Goal: Check status: Check status

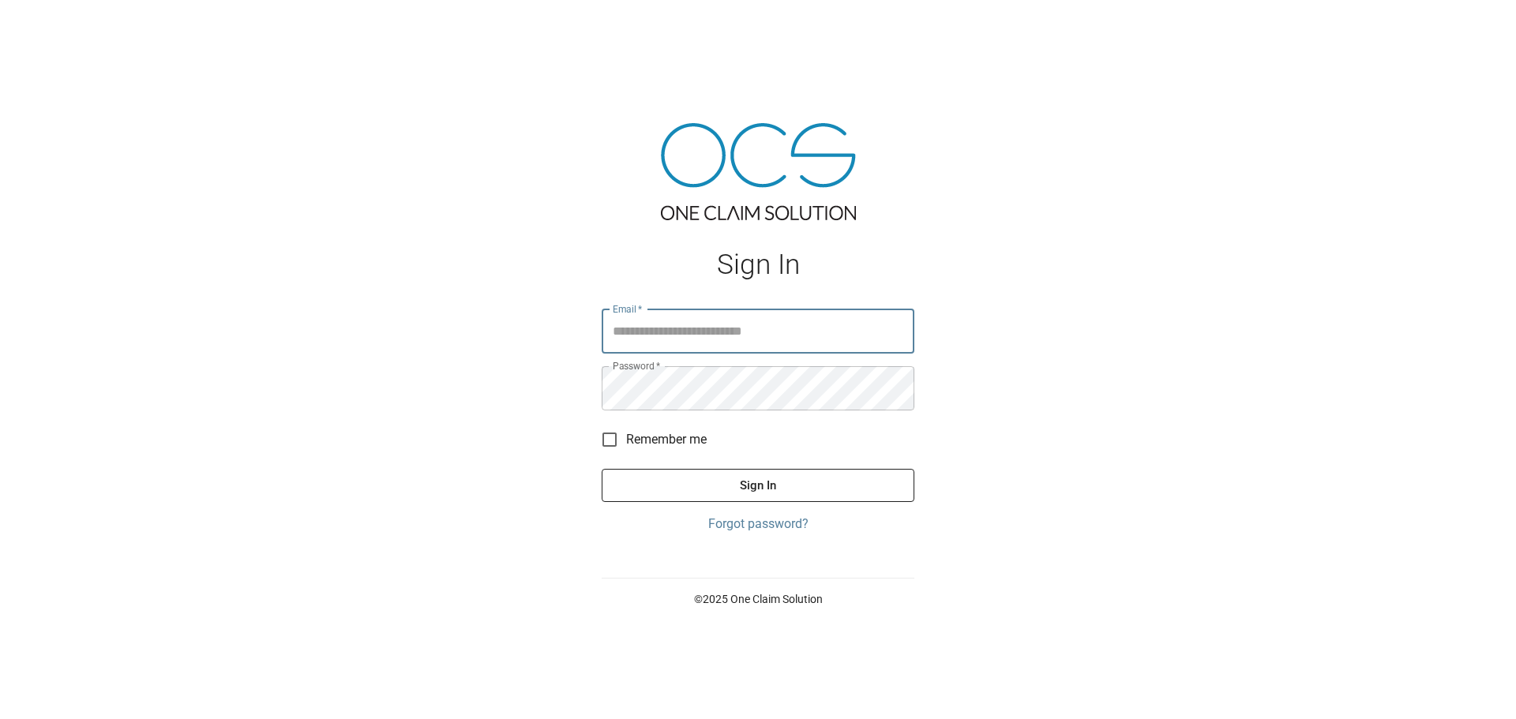
type input "**********"
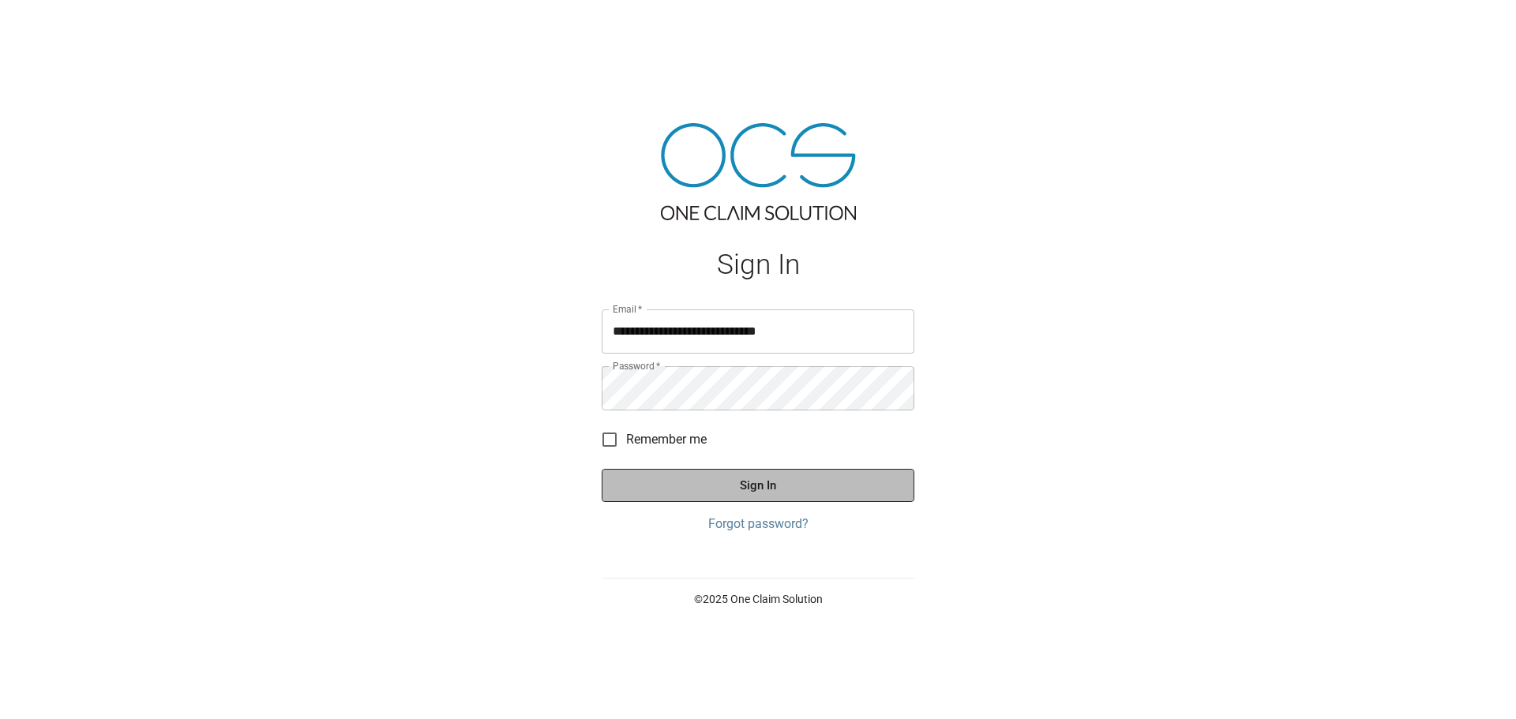
click at [774, 488] on button "Sign In" at bounding box center [758, 485] width 313 height 33
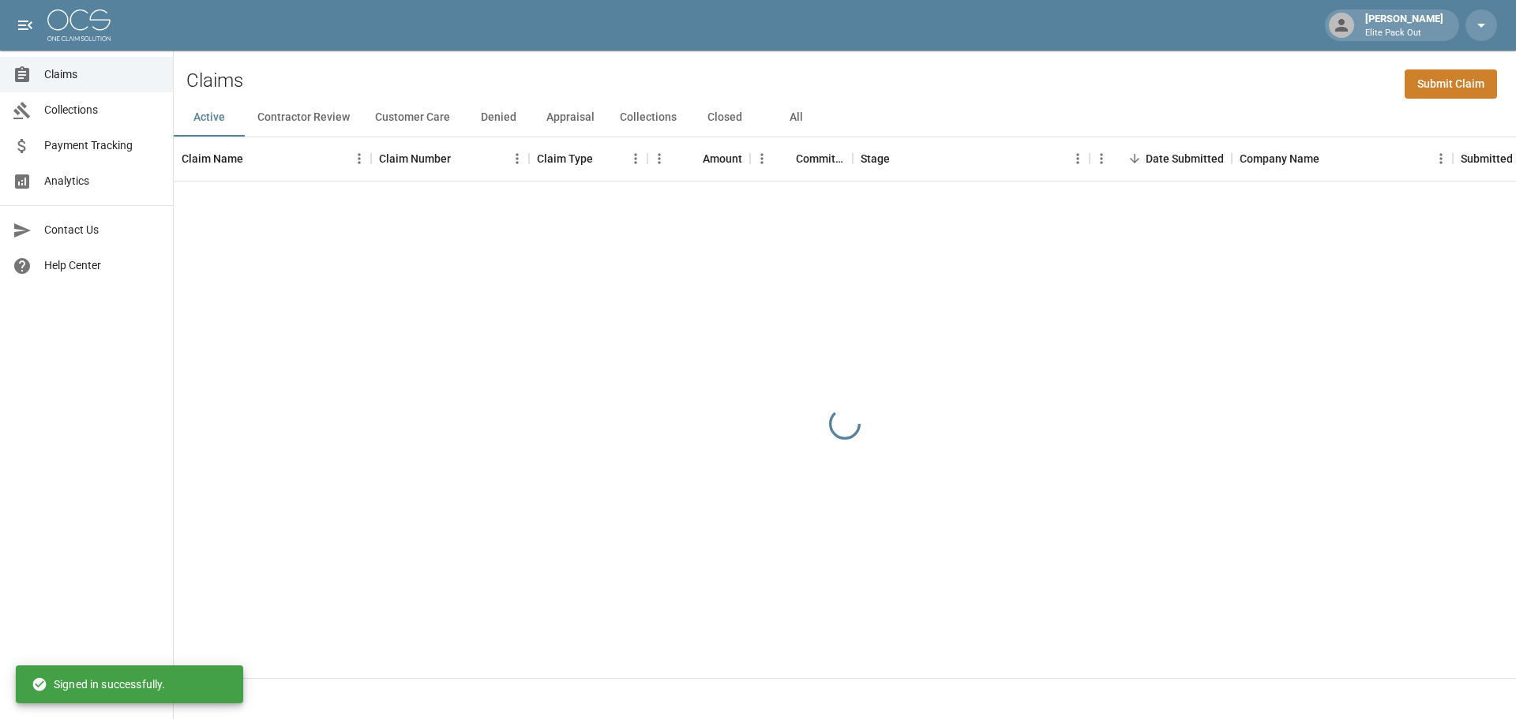
click at [88, 144] on span "Payment Tracking" at bounding box center [102, 145] width 116 height 17
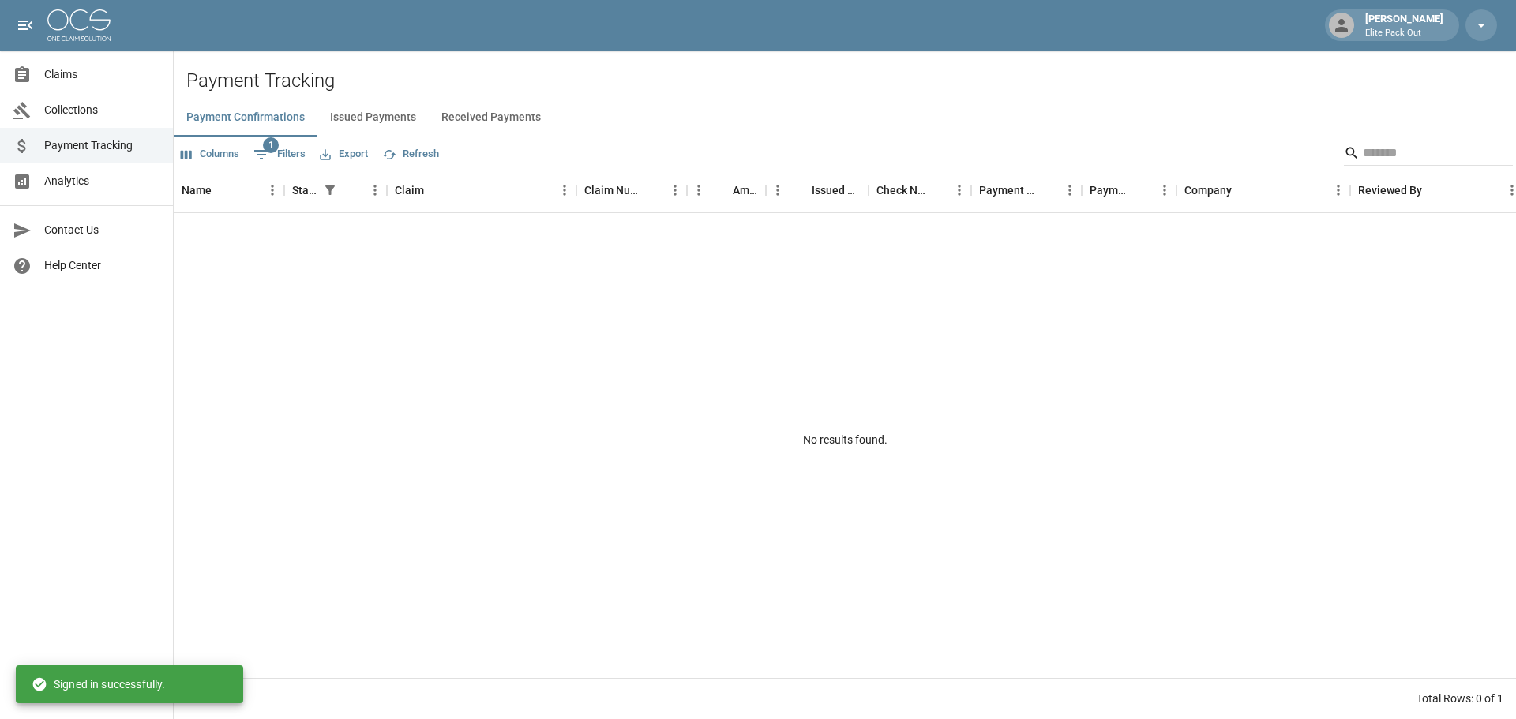
click at [499, 122] on button "Received Payments" at bounding box center [491, 118] width 125 height 38
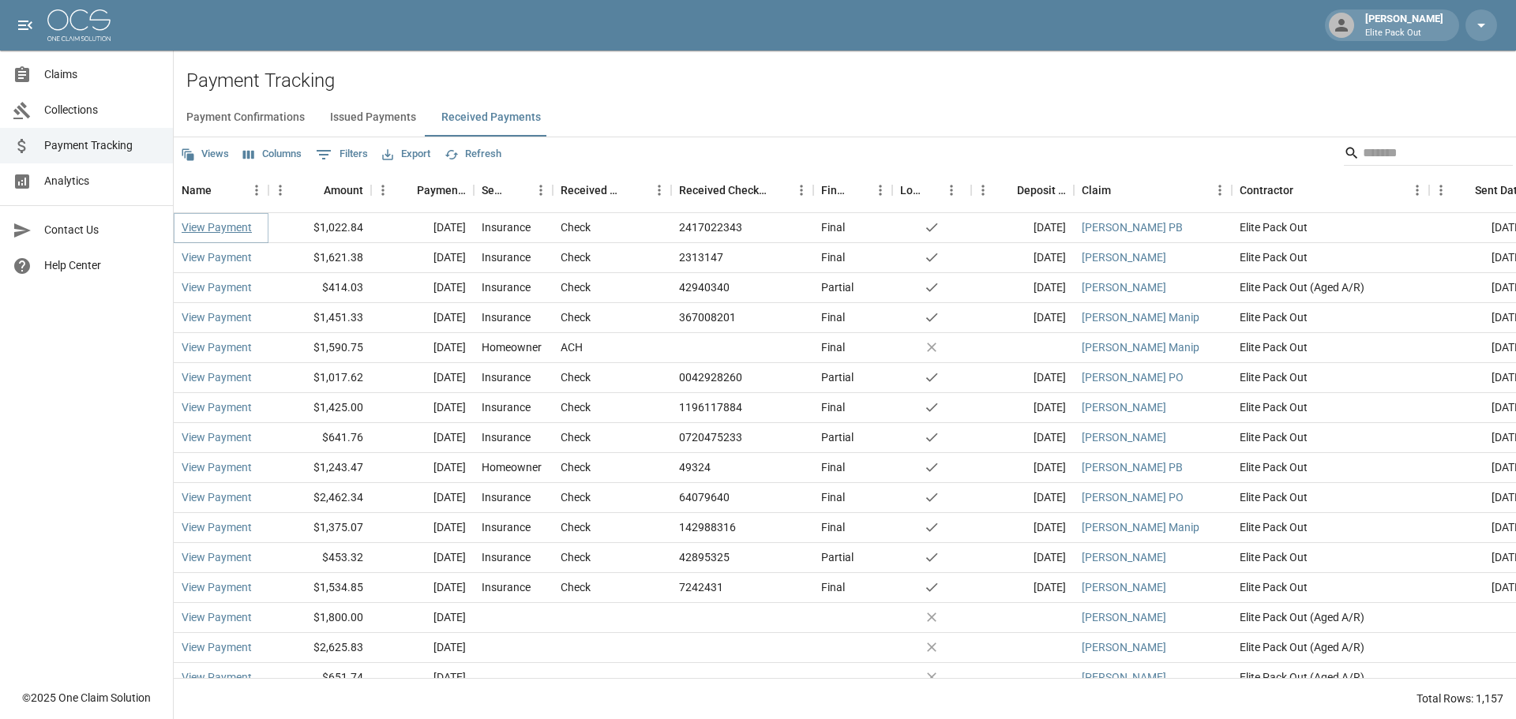
click at [228, 227] on link "View Payment" at bounding box center [217, 228] width 70 height 16
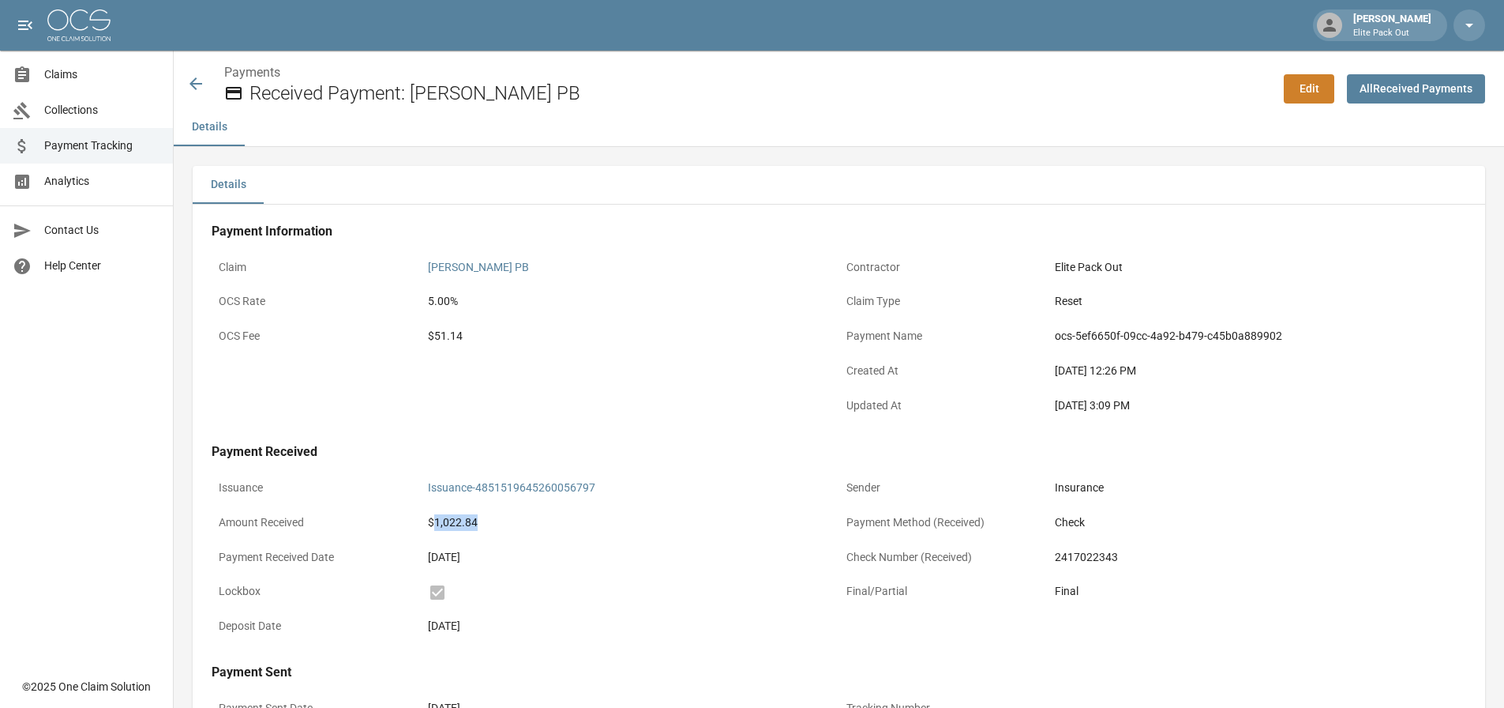
drag, startPoint x: 484, startPoint y: 524, endPoint x: 434, endPoint y: 525, distance: 49.8
click at [434, 525] on div "$1,022.84" at bounding box center [630, 522] width 404 height 17
copy div "1,022.84"
click at [197, 81] on icon at bounding box center [195, 83] width 19 height 19
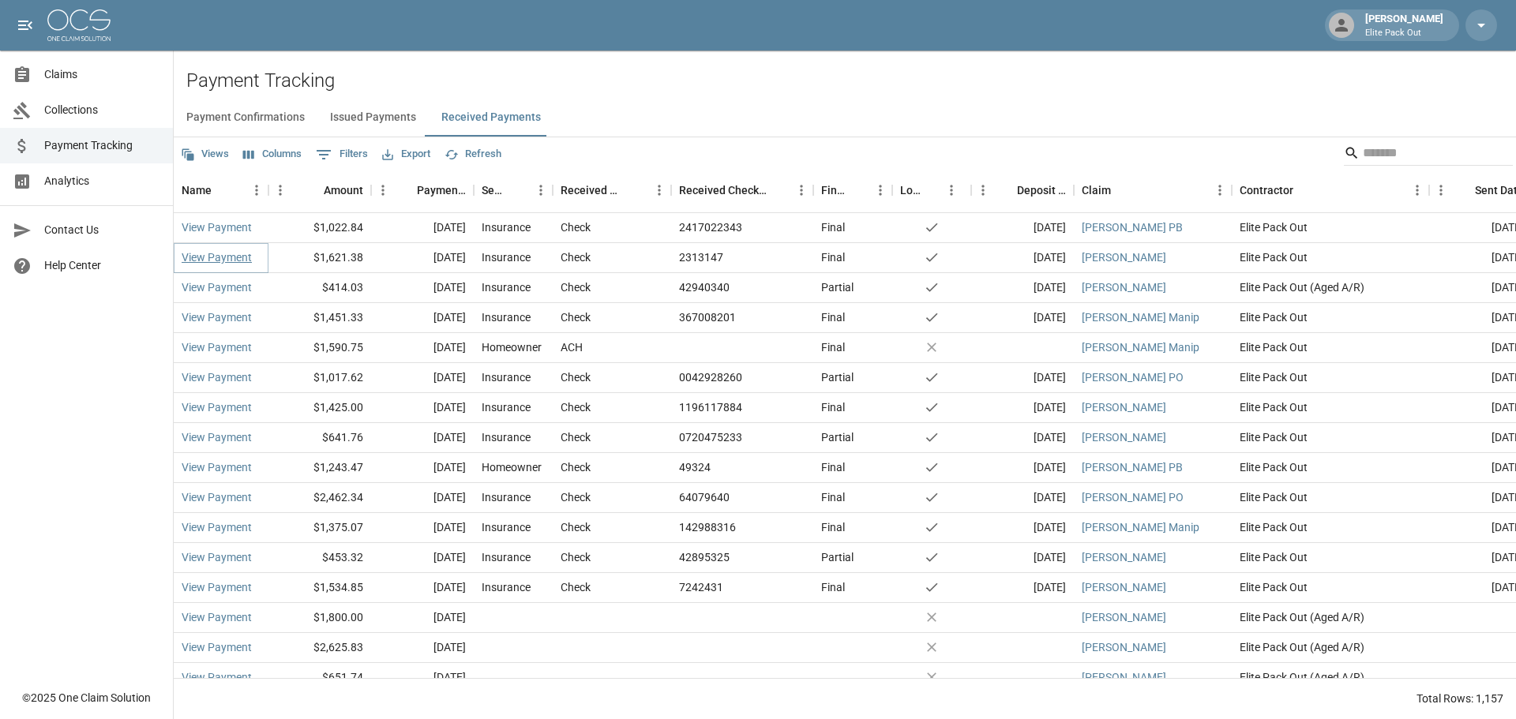
click at [202, 257] on link "View Payment" at bounding box center [217, 258] width 70 height 16
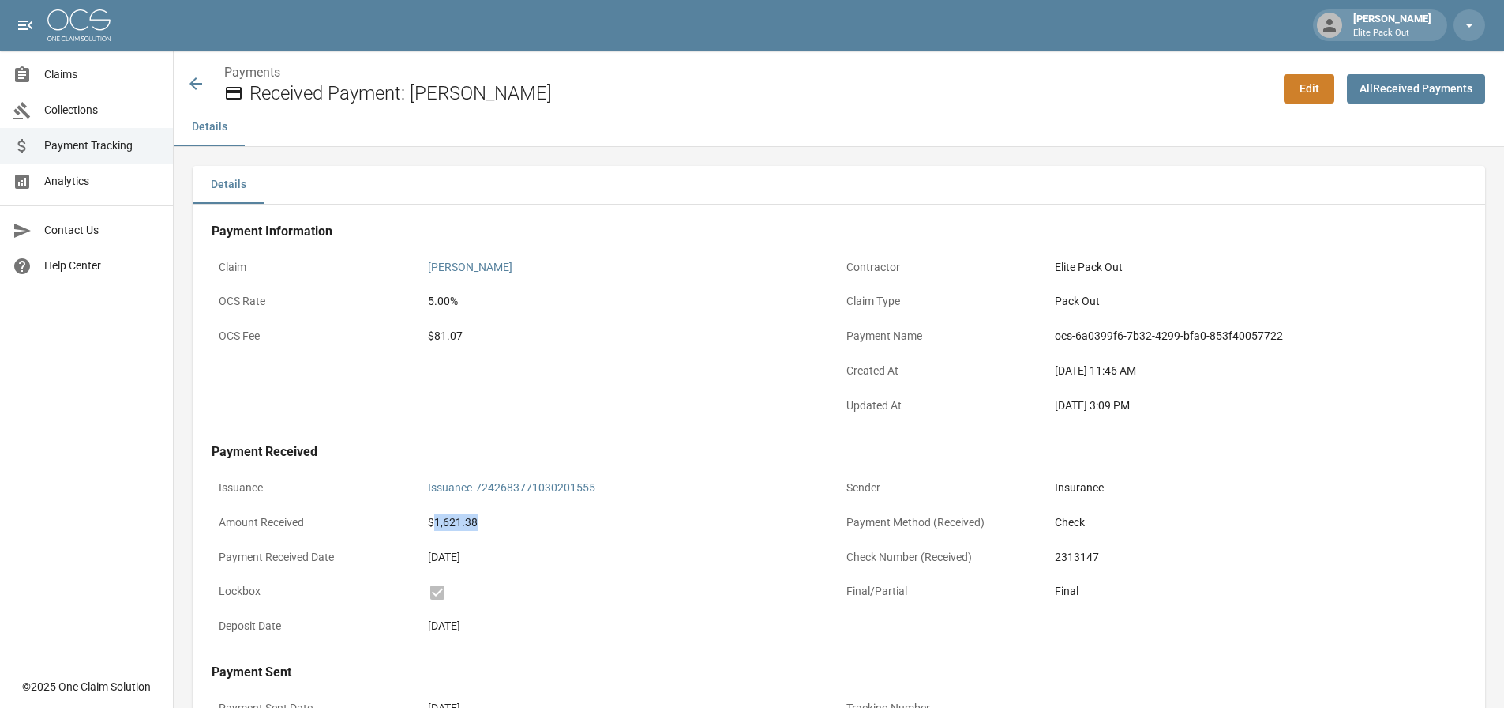
drag, startPoint x: 481, startPoint y: 516, endPoint x: 438, endPoint y: 522, distance: 43.1
click at [438, 522] on div "$1,621.38" at bounding box center [630, 522] width 404 height 17
copy div "1,621.38"
click at [190, 84] on icon at bounding box center [196, 83] width 13 height 13
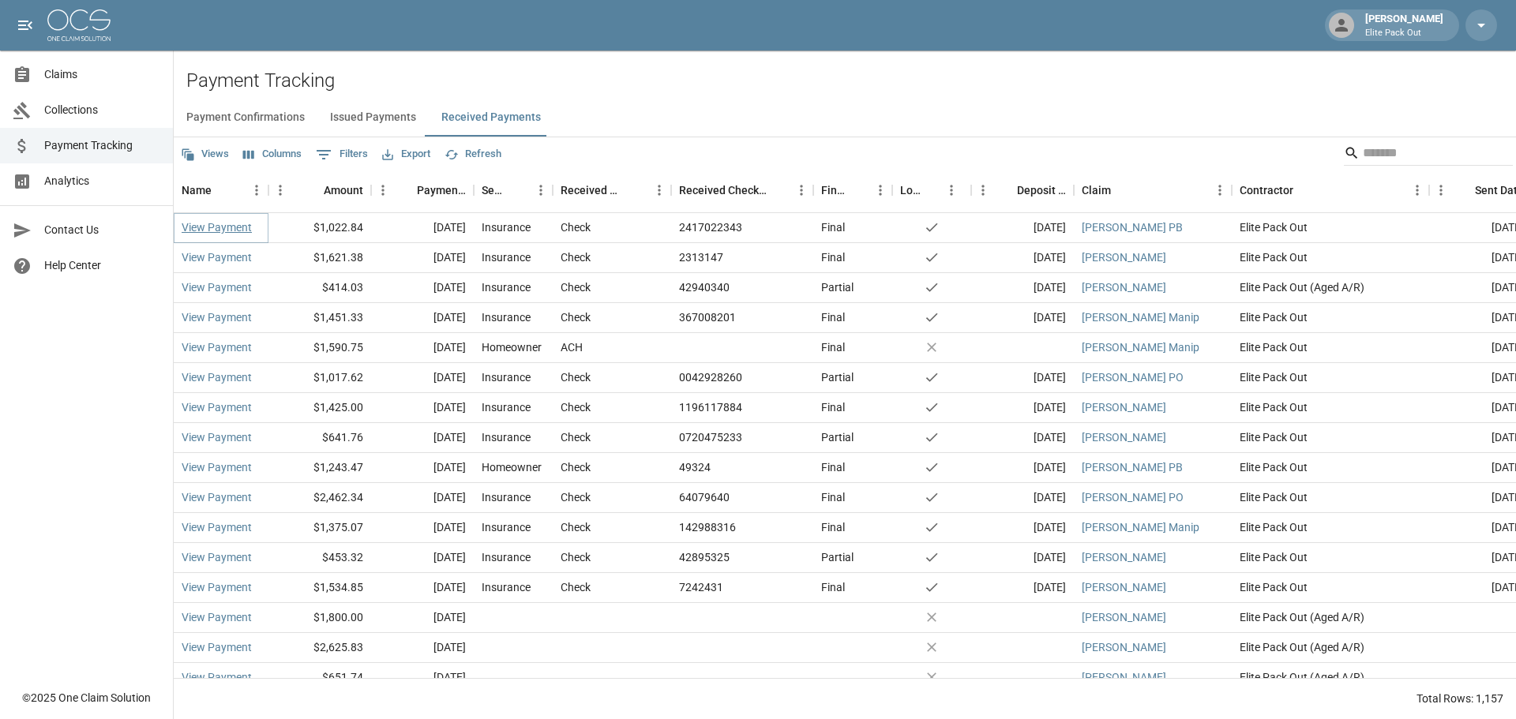
click at [238, 226] on link "View Payment" at bounding box center [217, 228] width 70 height 16
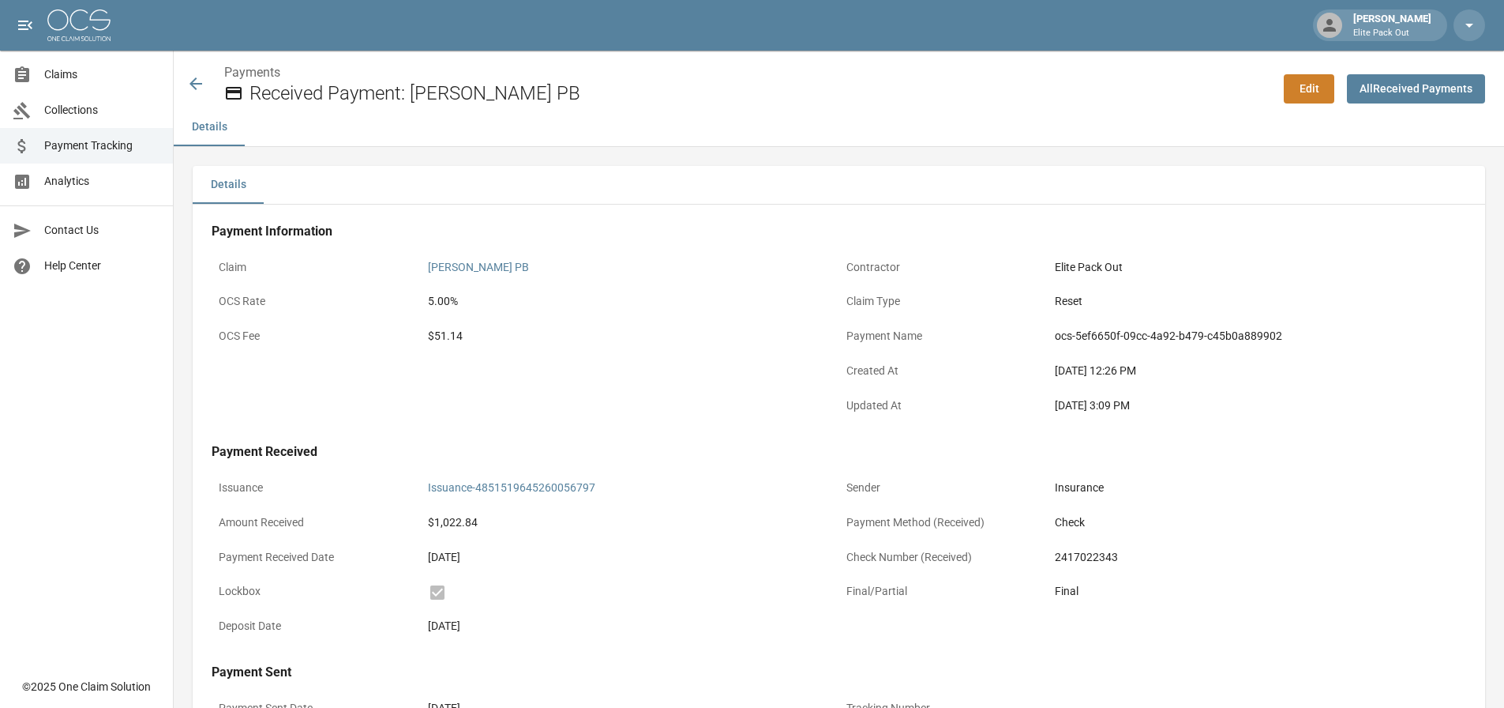
click at [193, 86] on icon at bounding box center [196, 83] width 13 height 13
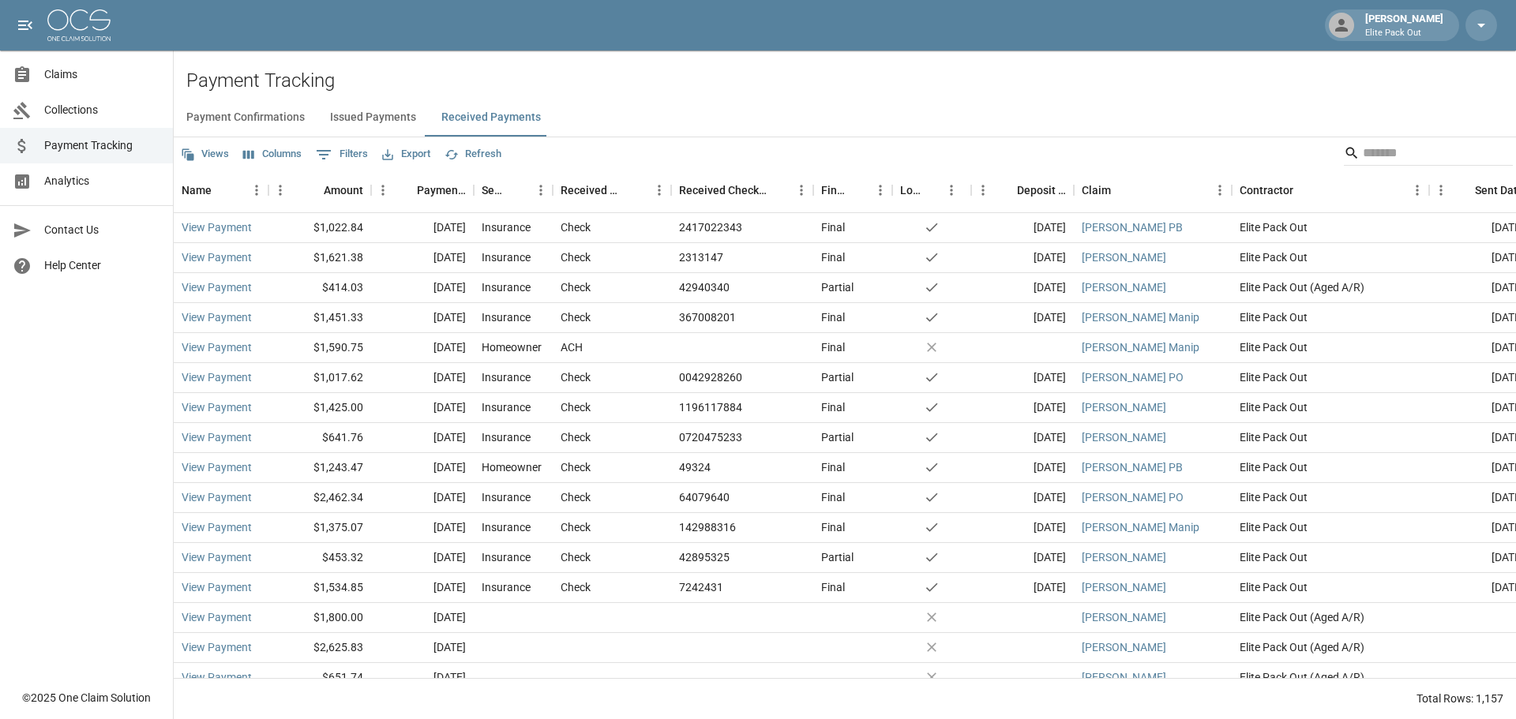
click at [692, 87] on h2 "Payment Tracking" at bounding box center [851, 80] width 1330 height 23
click at [235, 230] on link "View Payment" at bounding box center [217, 228] width 70 height 16
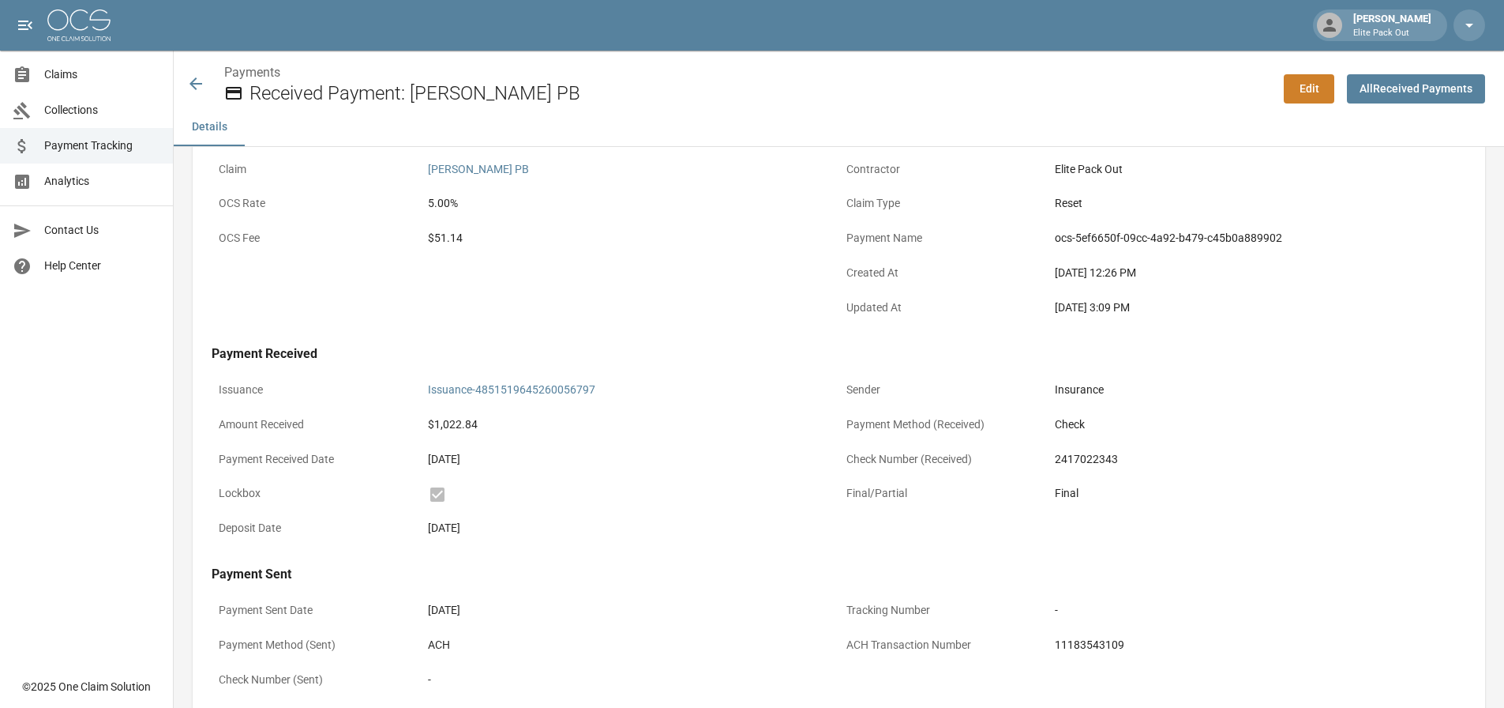
scroll to position [158, 0]
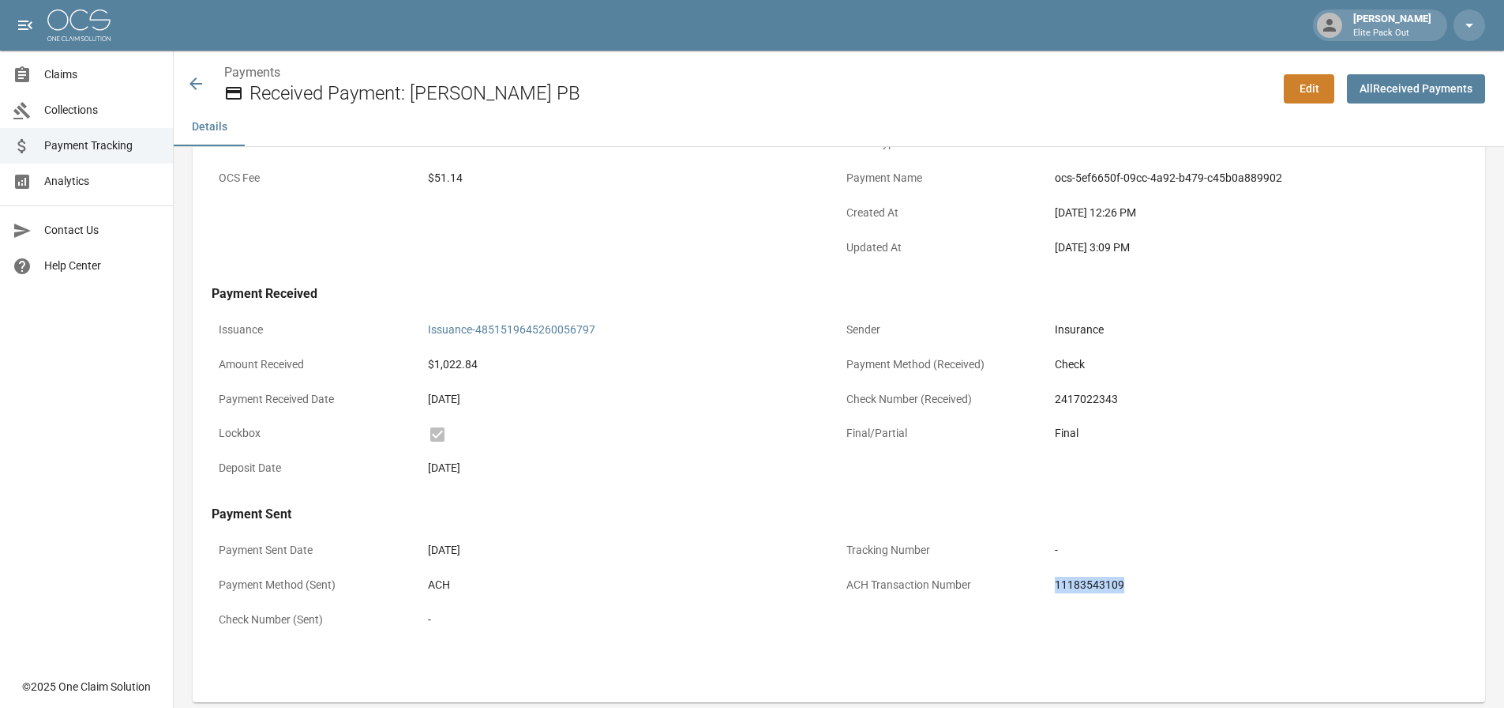
drag, startPoint x: 1133, startPoint y: 595, endPoint x: 1041, endPoint y: 591, distance: 92.5
click at [1041, 591] on div "ACH Transaction Number 11183543109" at bounding box center [1153, 586] width 628 height 35
copy div "11183543109"
click at [496, 264] on div "Claim [PERSON_NAME] PB OCS Rate 5.00% OCS Fee $51.14" at bounding box center [526, 180] width 628 height 173
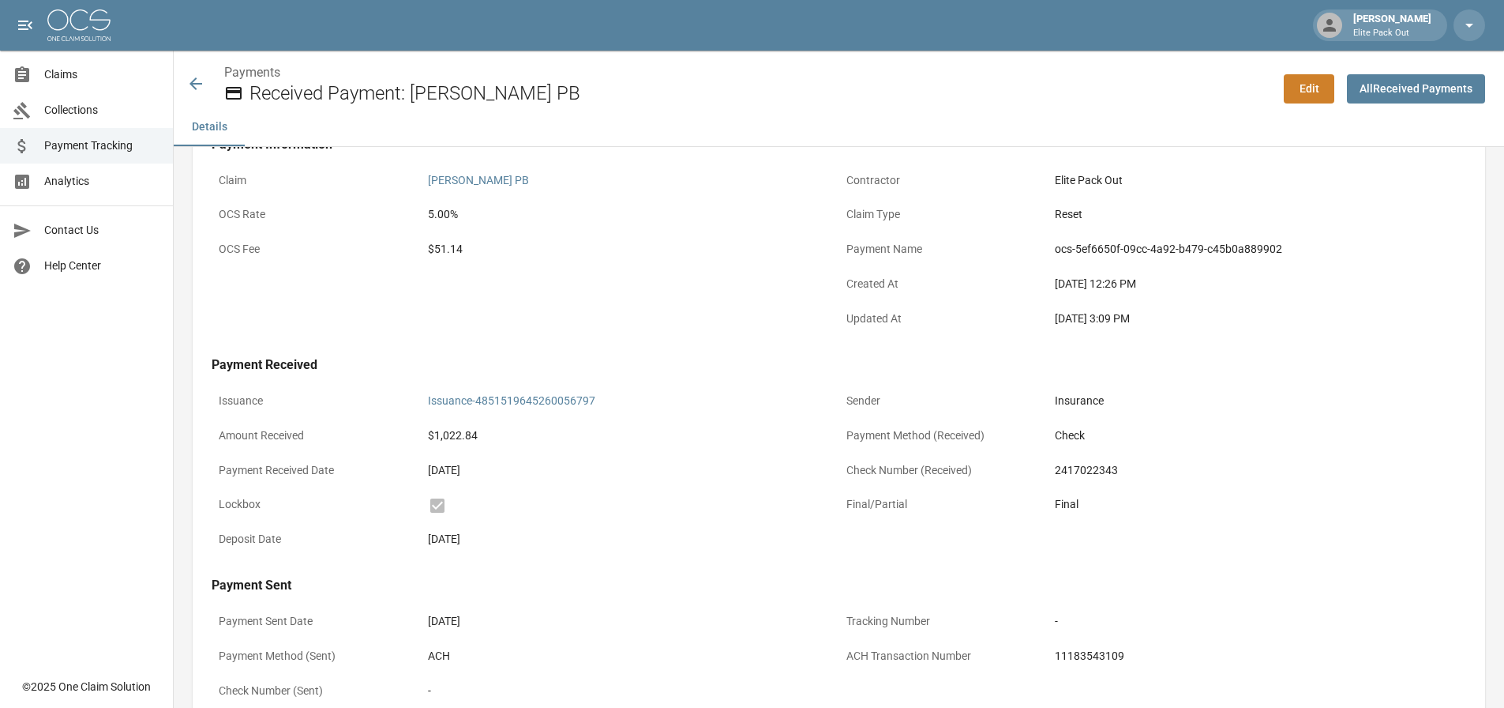
scroll to position [0, 0]
